Goal: Task Accomplishment & Management: Complete application form

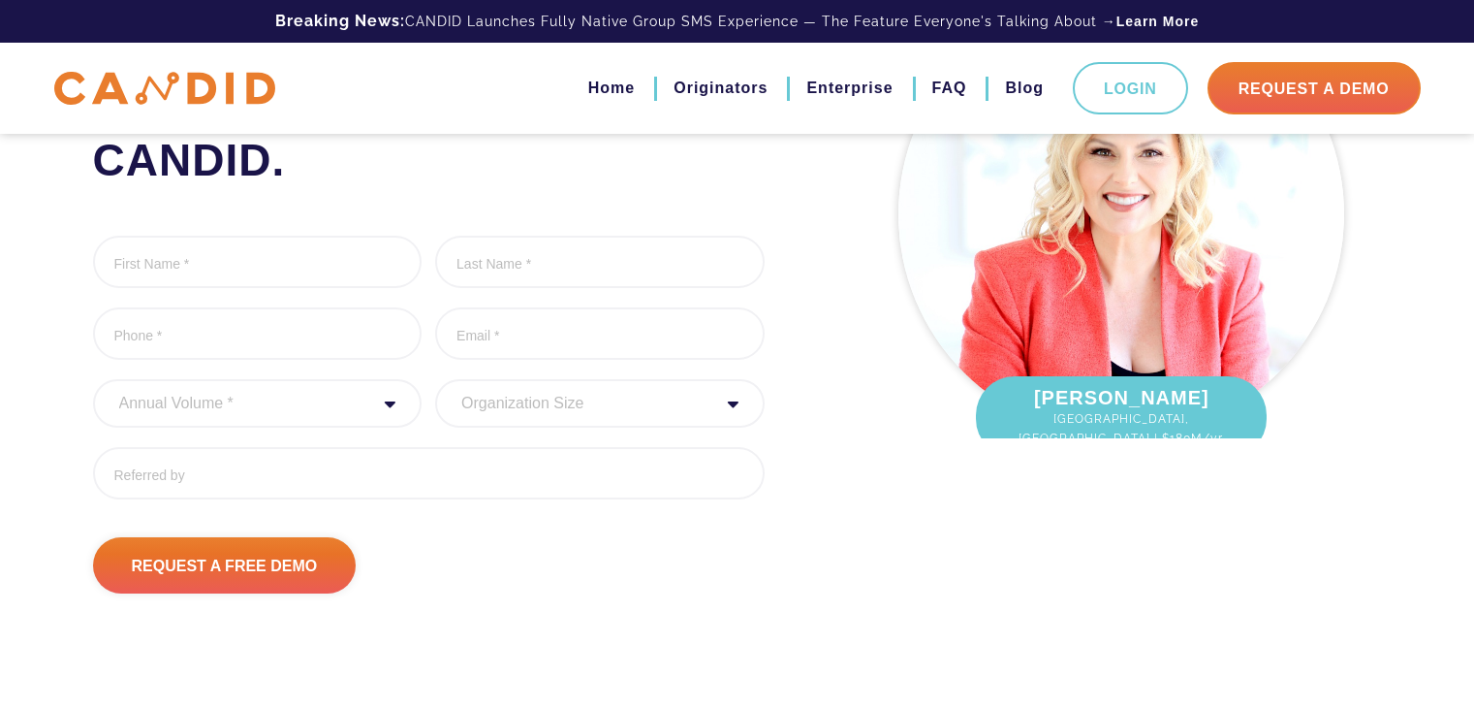
scroll to position [332, 0]
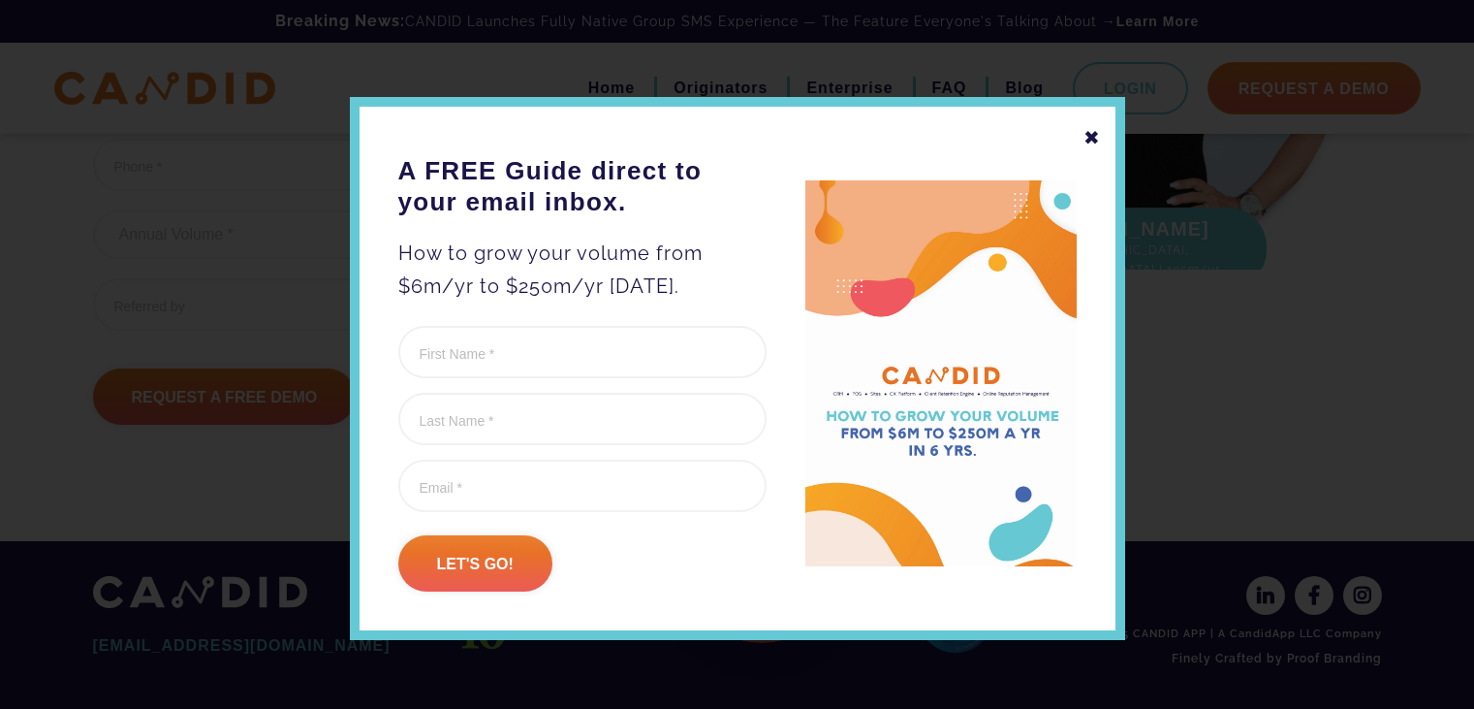
click at [1084, 135] on div "✖" at bounding box center [1092, 137] width 17 height 33
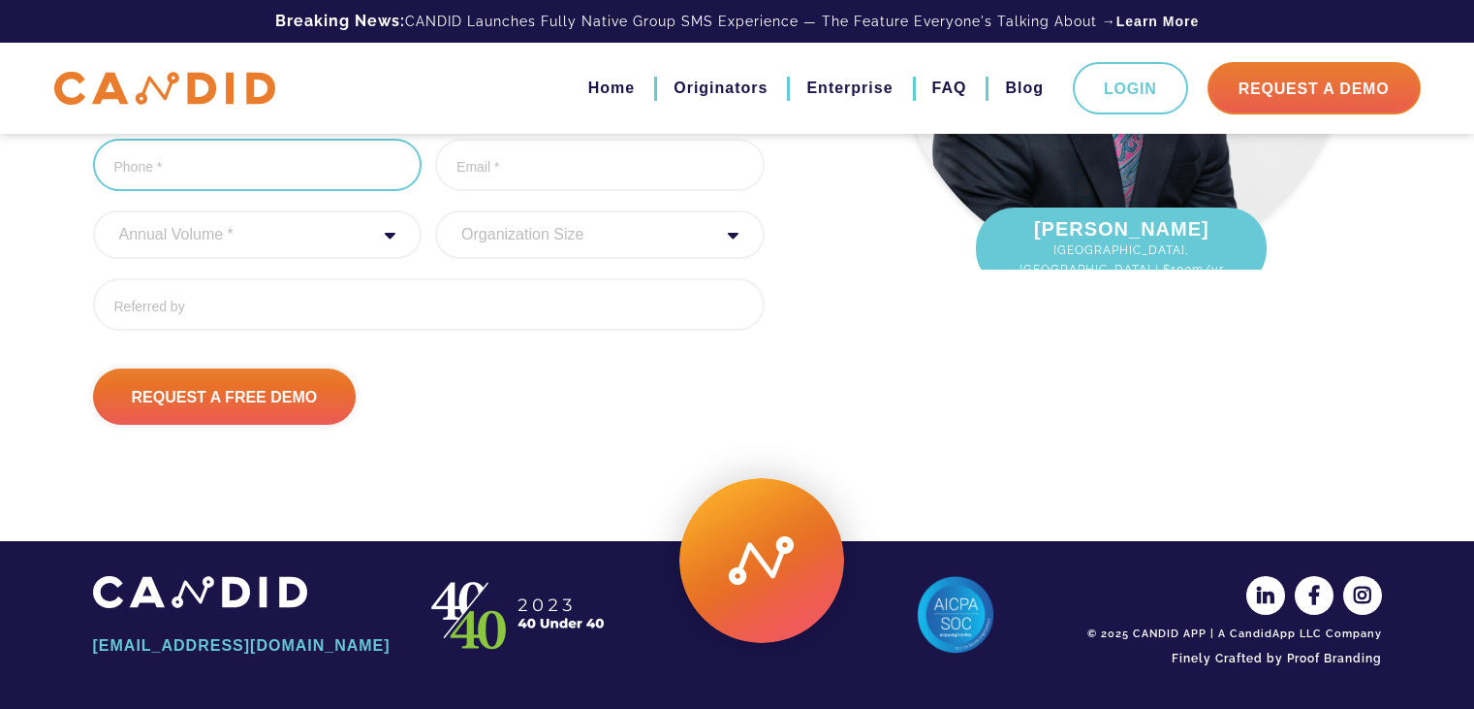
type input "(___) ___-____"
click at [289, 182] on input "(___) ___-____" at bounding box center [258, 165] width 330 height 52
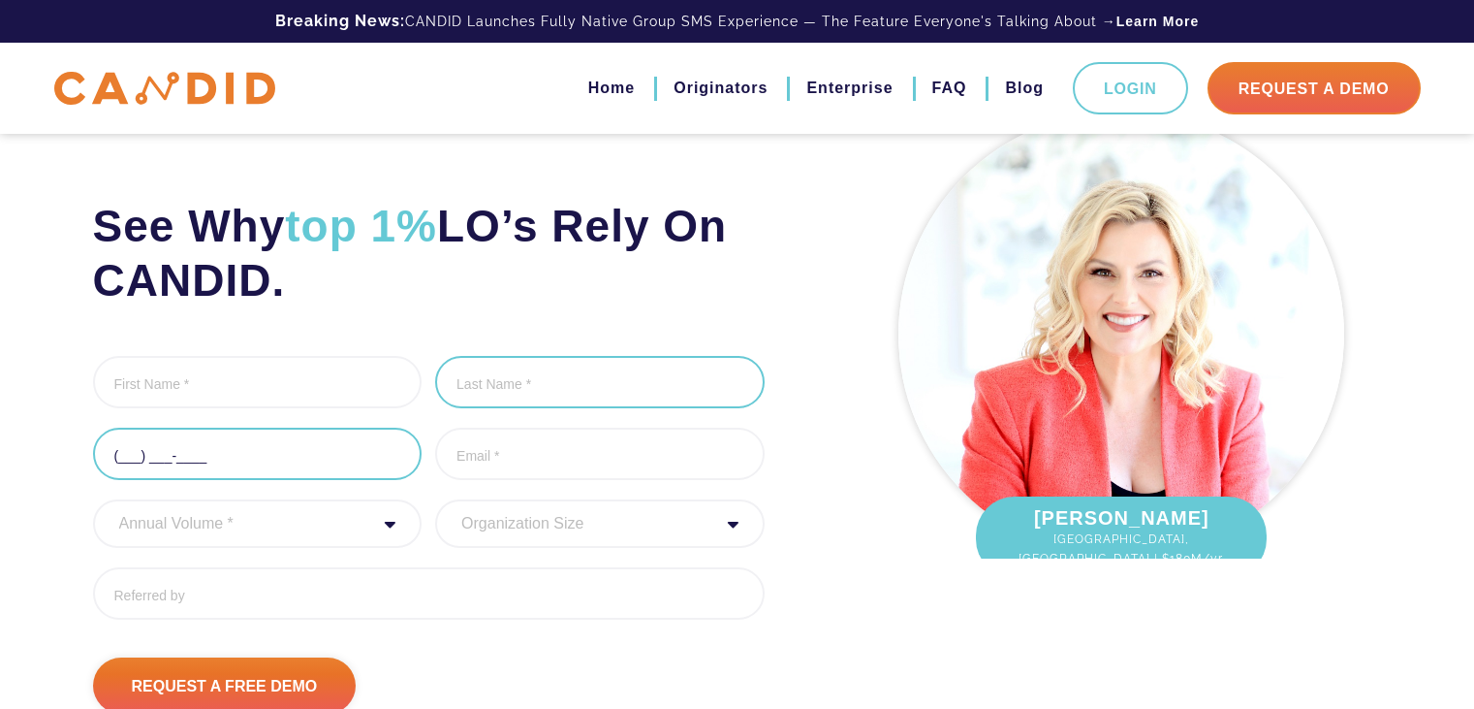
scroll to position [0, 0]
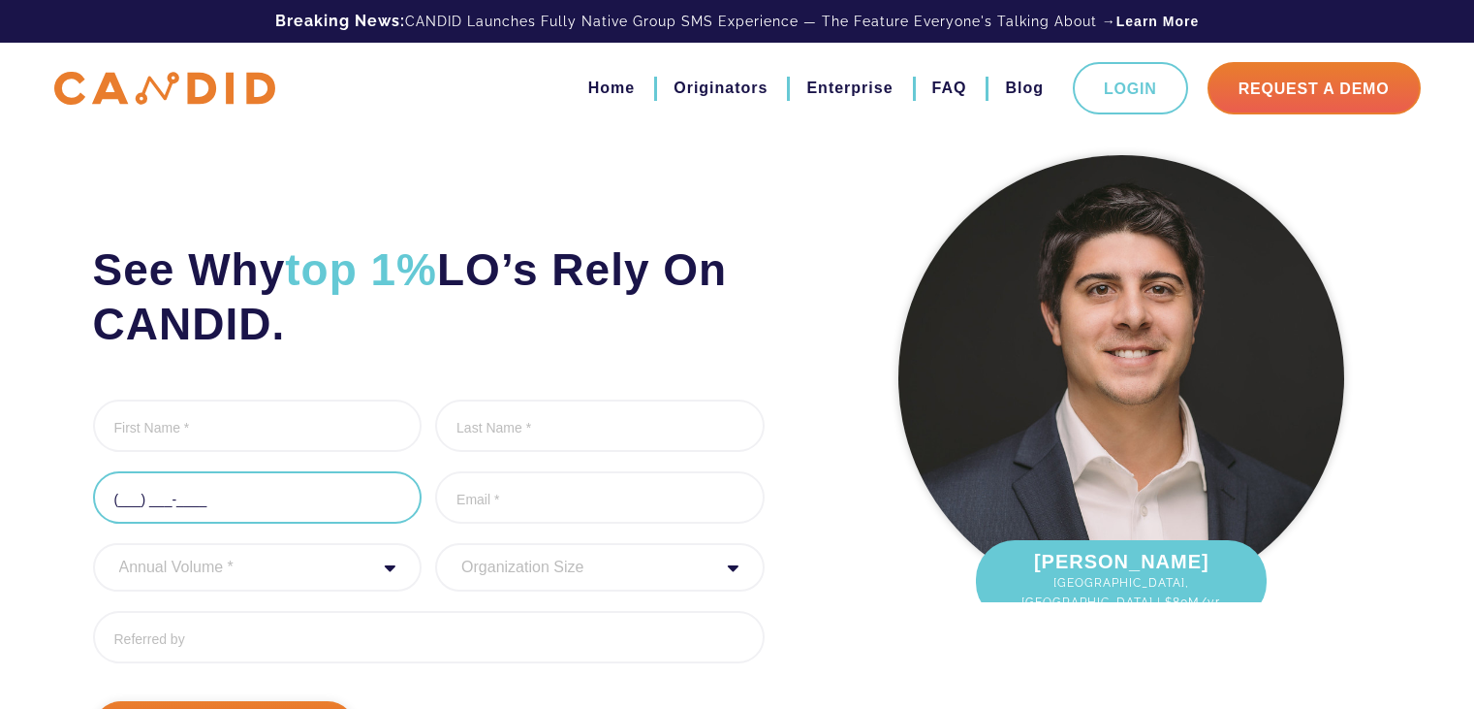
click at [207, 509] on input "(___) ___-____" at bounding box center [258, 497] width 330 height 52
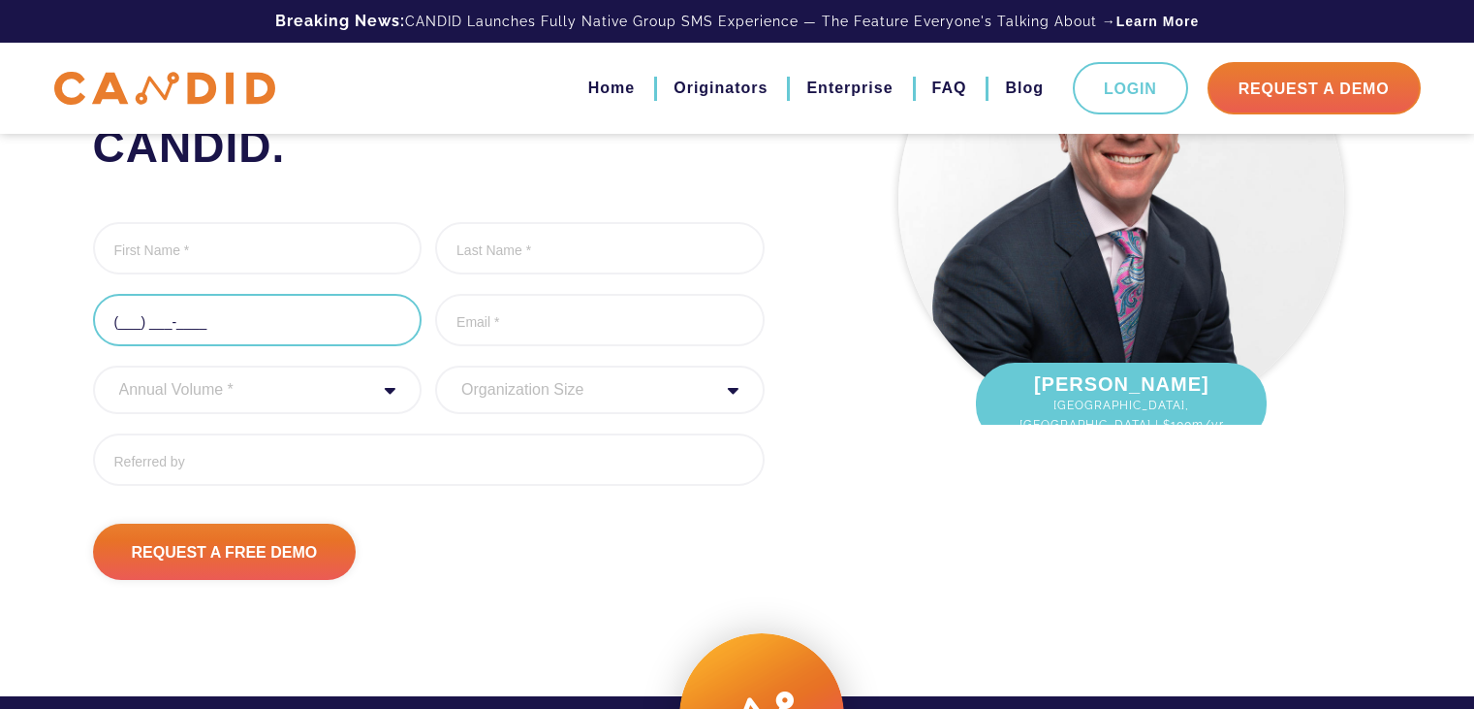
scroll to position [291, 0]
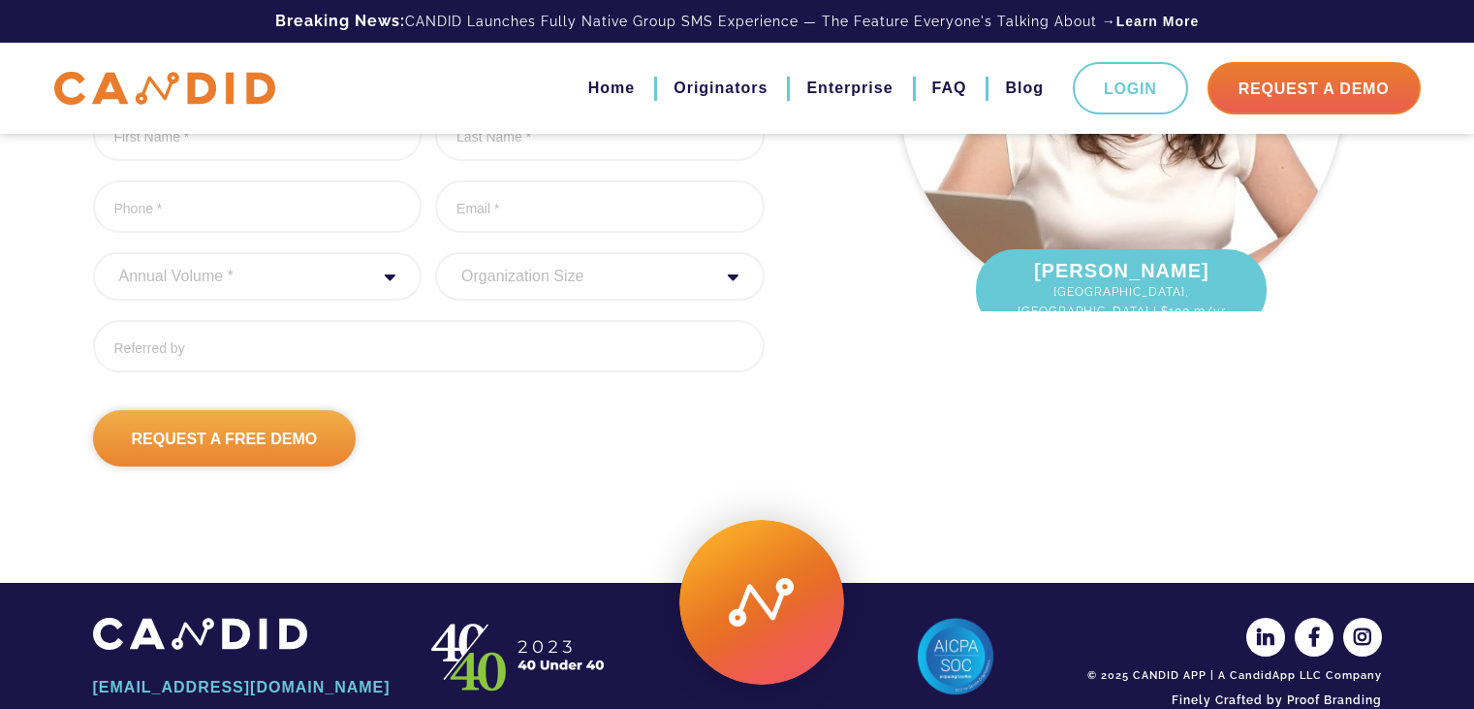
click at [252, 433] on input "Request A Free Demo" at bounding box center [225, 438] width 264 height 56
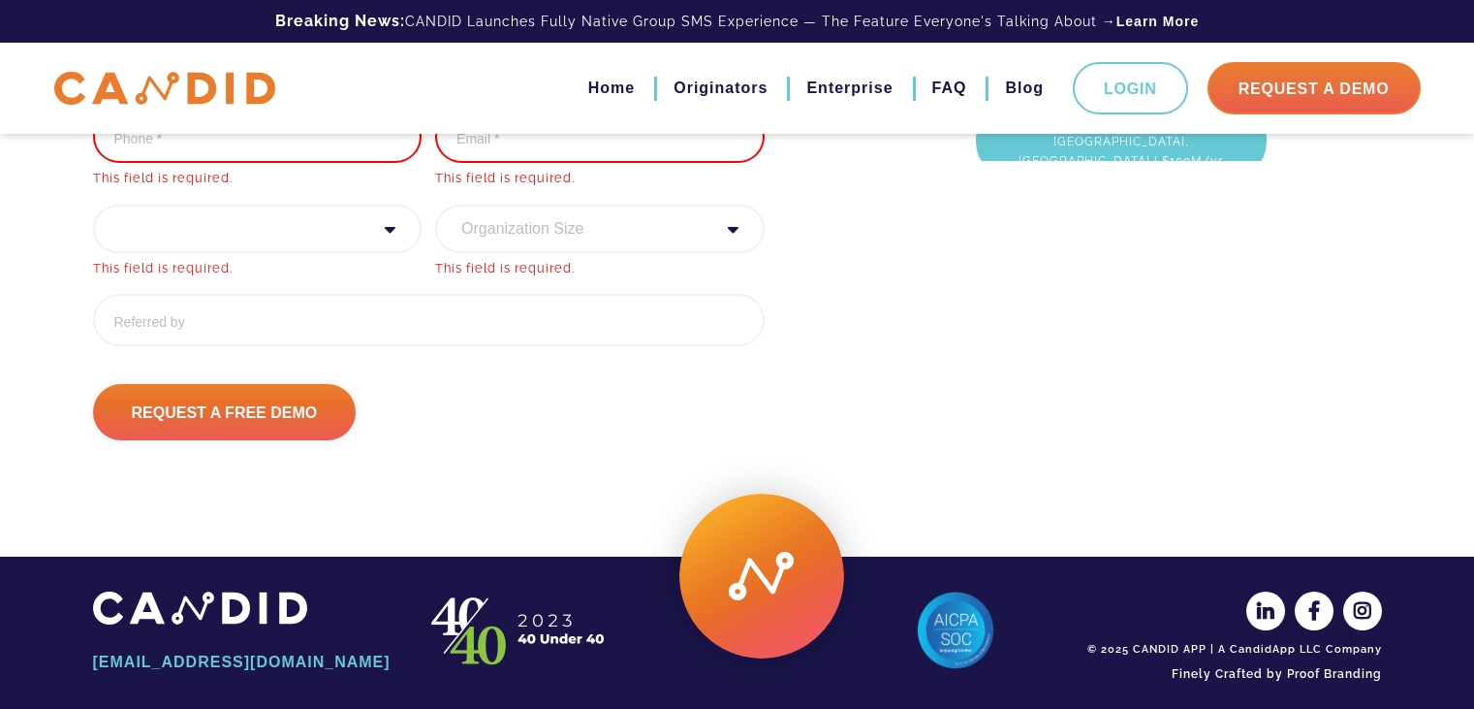
scroll to position [457, 0]
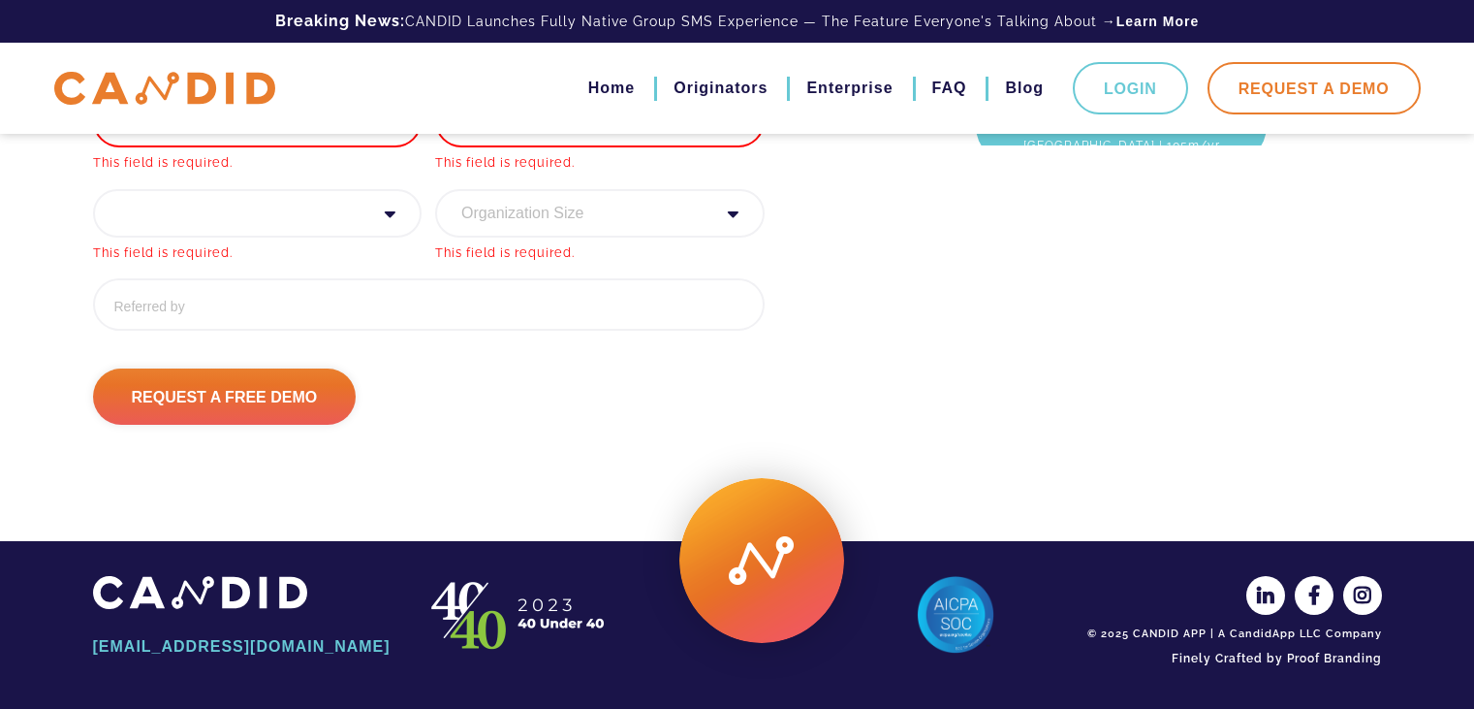
click at [1361, 78] on link "Request A Demo" at bounding box center [1314, 88] width 213 height 52
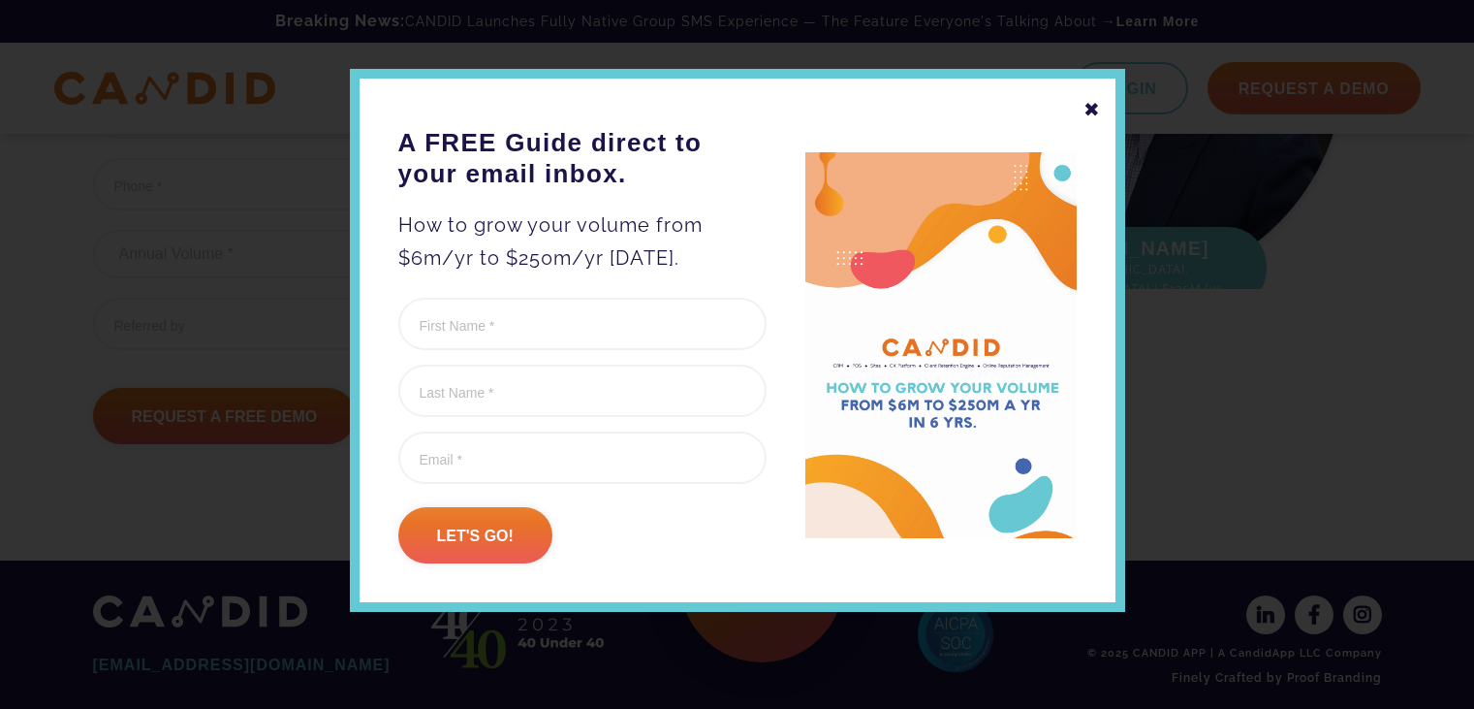
scroll to position [332, 0]
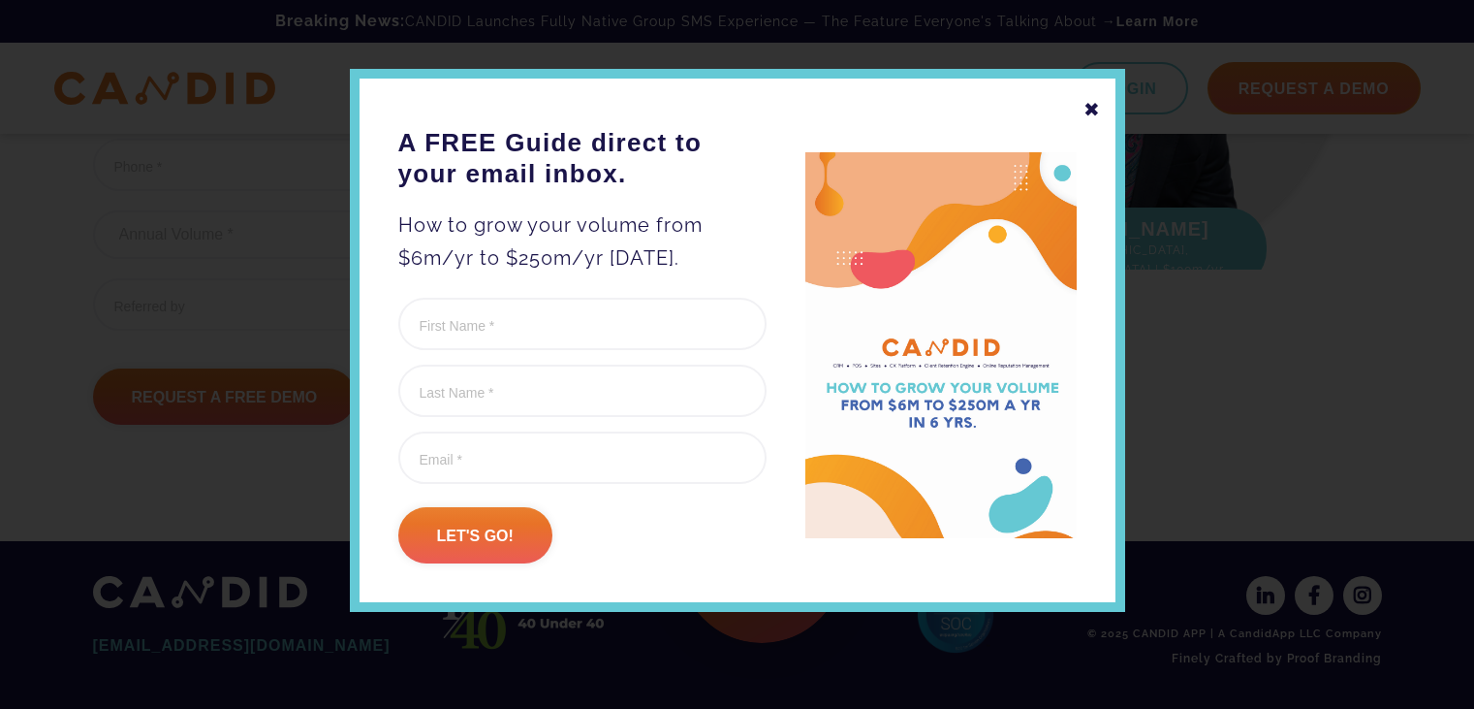
click at [1089, 111] on div "✖" at bounding box center [1092, 109] width 17 height 33
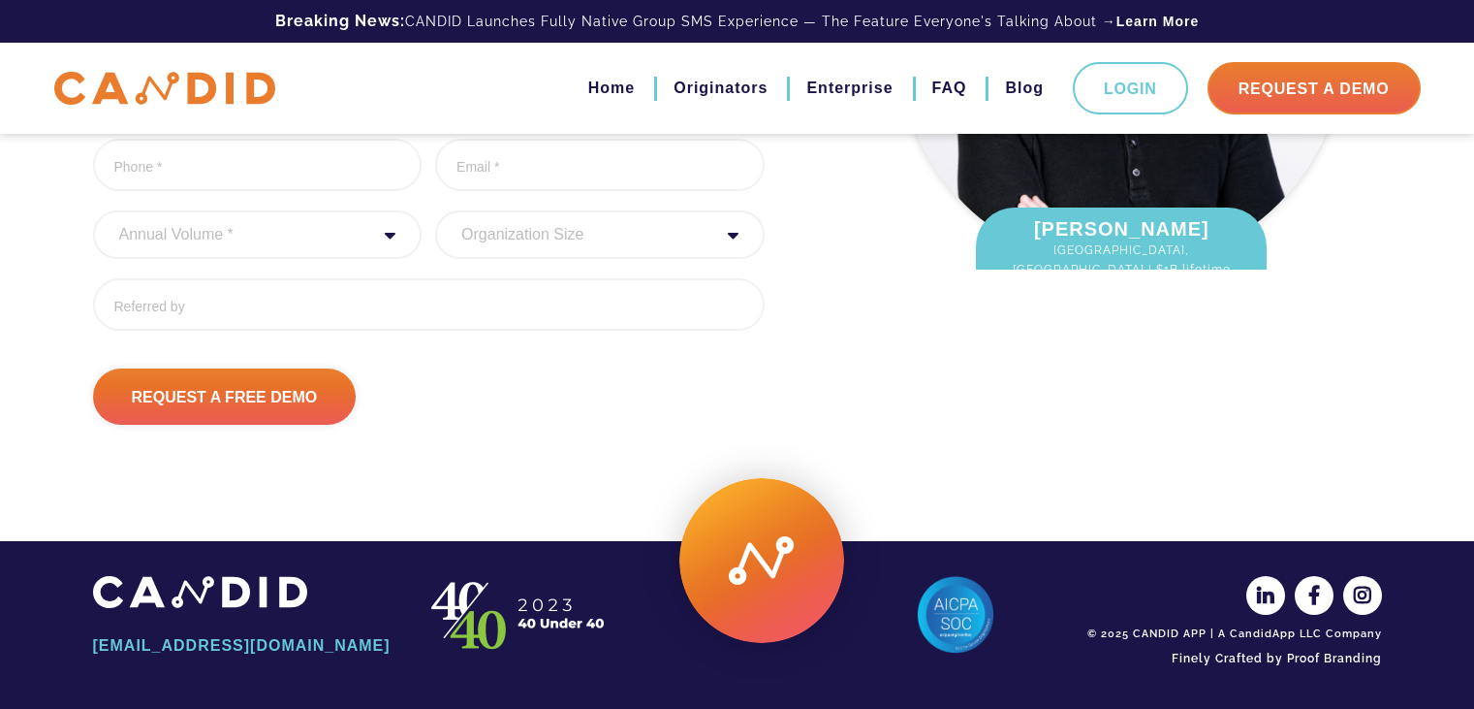
click at [121, 91] on img at bounding box center [164, 89] width 221 height 34
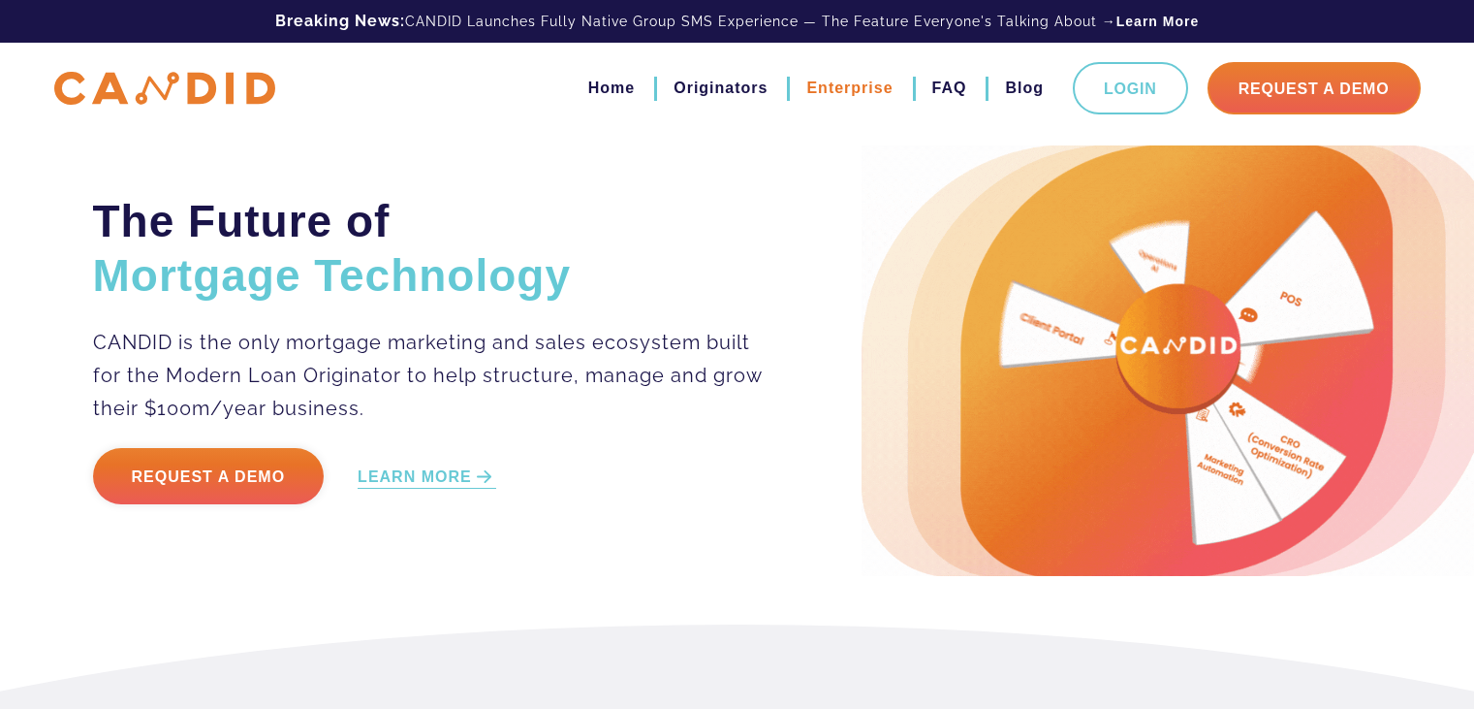
click at [863, 82] on link "Enterprise" at bounding box center [849, 88] width 86 height 33
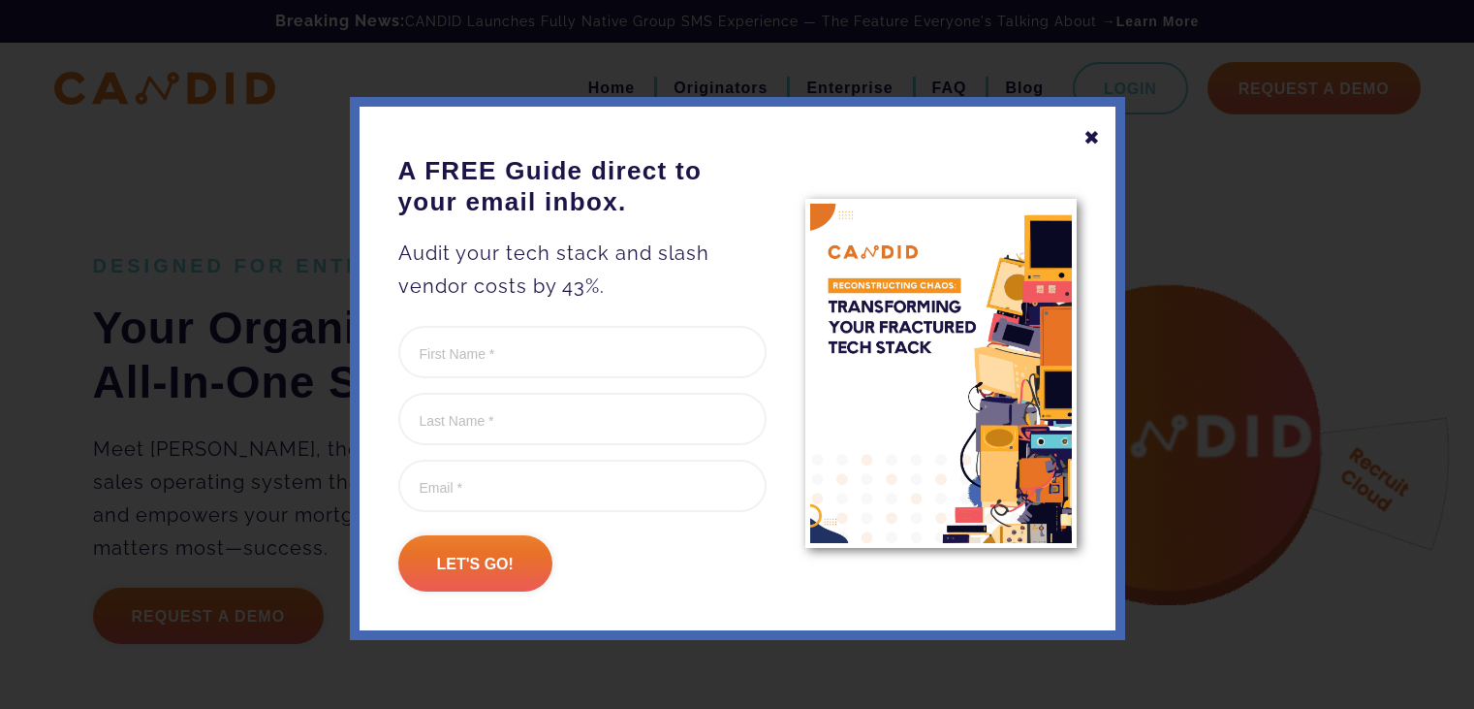
click at [1084, 134] on div "✖" at bounding box center [1092, 137] width 17 height 33
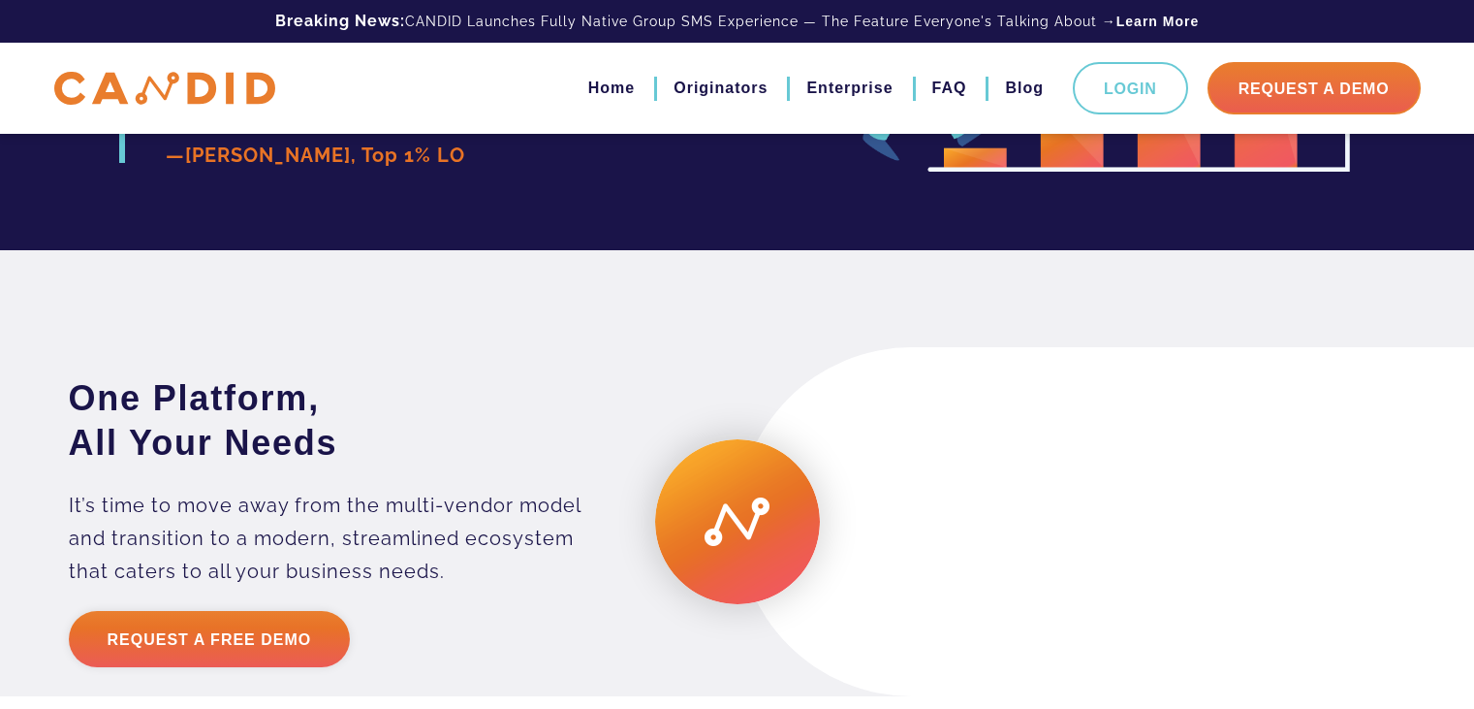
scroll to position [3780, 0]
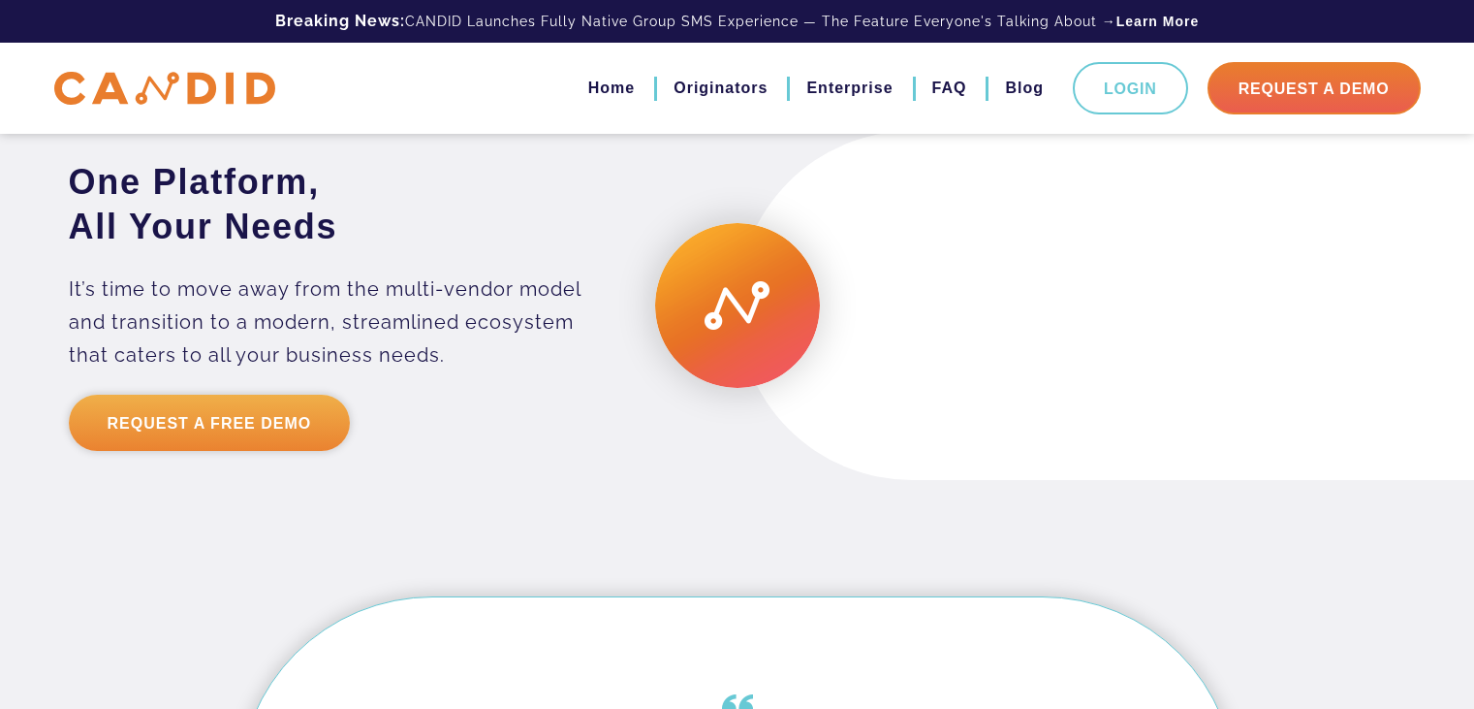
click at [175, 451] on link "Request a Free Demo" at bounding box center [210, 423] width 282 height 56
